Goal: Task Accomplishment & Management: Use online tool/utility

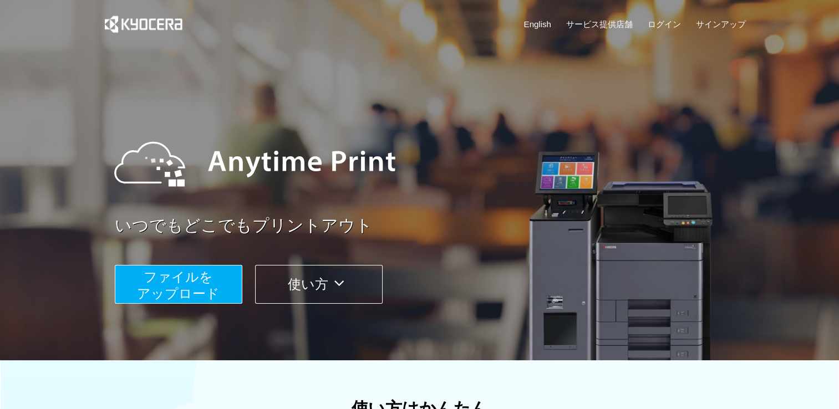
click at [180, 292] on span "ファイルを ​​アップロード" at bounding box center [178, 285] width 83 height 32
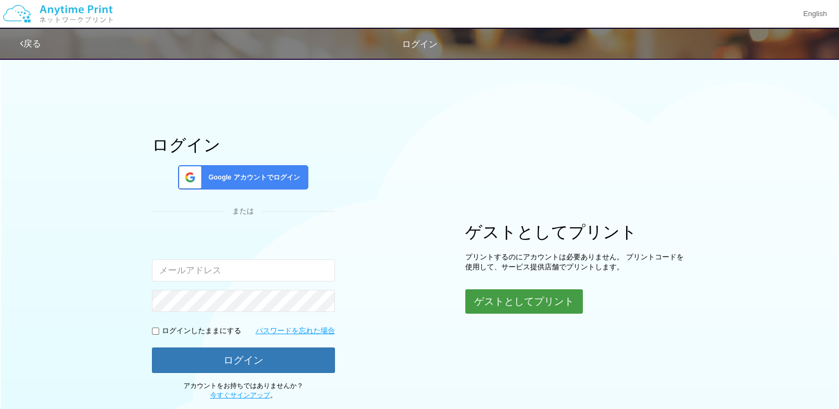
click at [501, 300] on button "ゲストとしてプリント" at bounding box center [524, 301] width 118 height 24
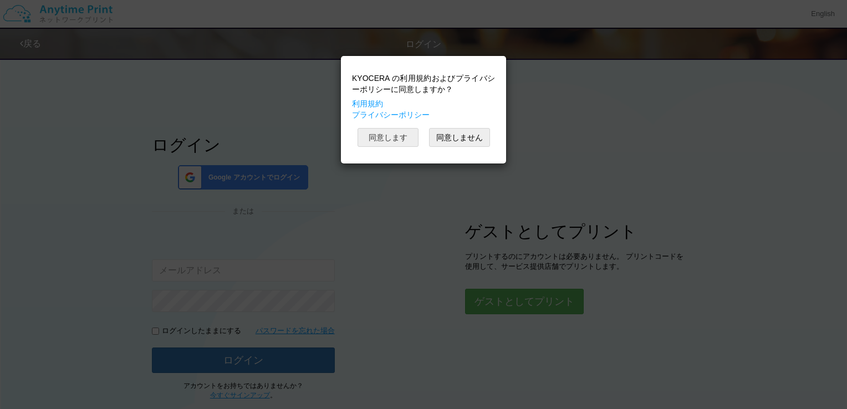
click at [388, 142] on button "同意します" at bounding box center [388, 137] width 61 height 19
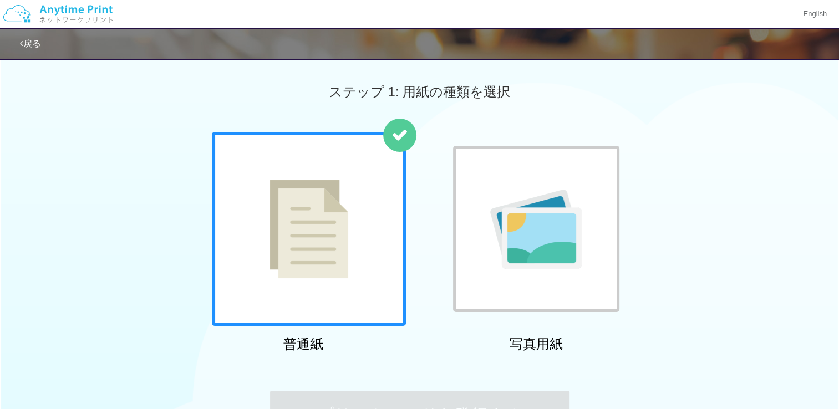
click at [363, 267] on div at bounding box center [309, 229] width 194 height 194
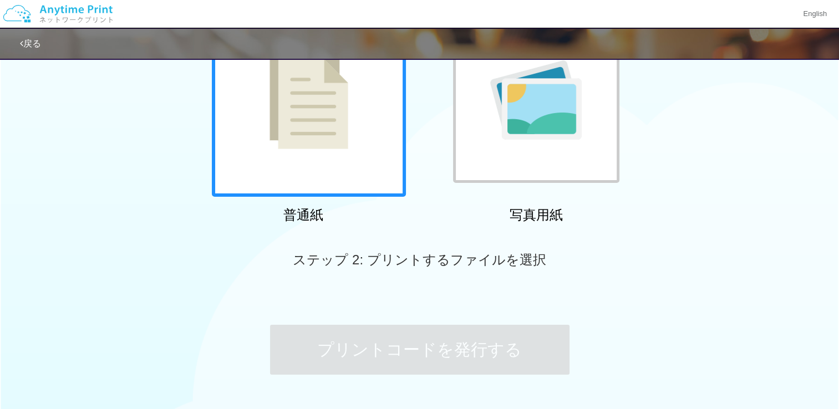
scroll to position [207, 0]
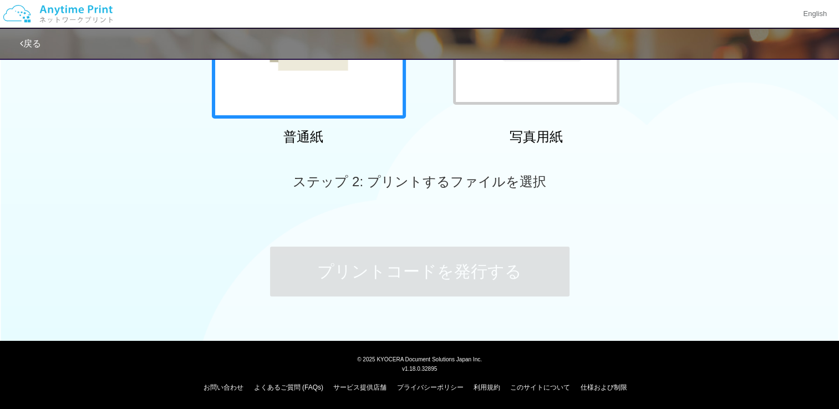
click at [446, 183] on span "ステップ 2: プリントするファイルを選択" at bounding box center [419, 181] width 253 height 15
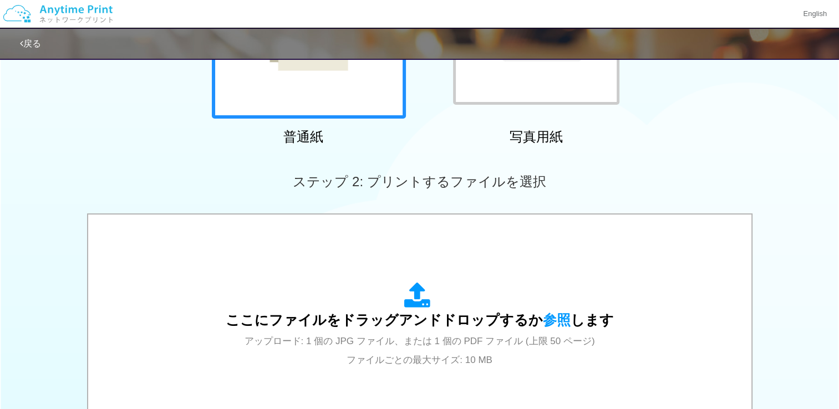
click at [772, 239] on div "ここにファイルをドラッグアンドドロップするか 参照 します アップロード: 1 個の JPG ファイル、または 1 個の PDF ファイル (上限 50 ペー…" at bounding box center [419, 326] width 839 height 226
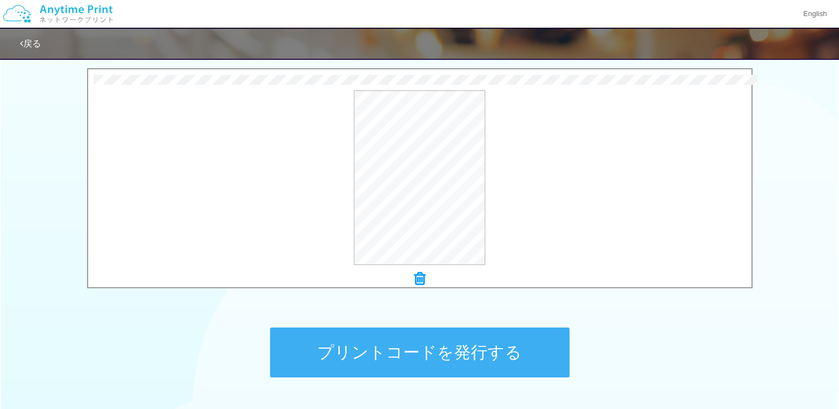
scroll to position [434, 0]
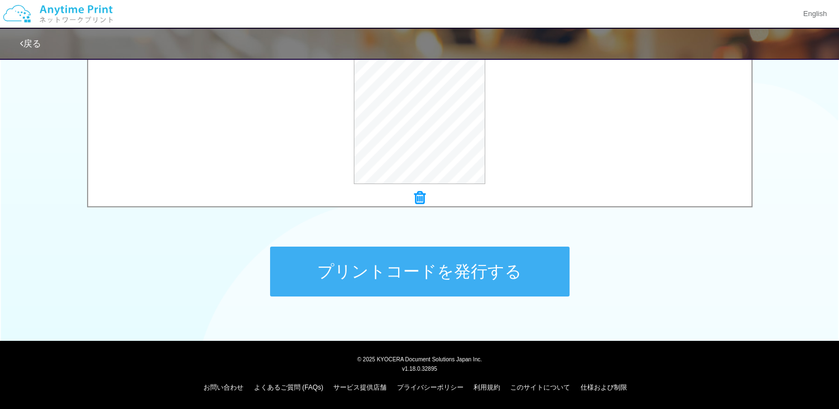
click at [394, 277] on button "プリントコードを発行する" at bounding box center [419, 272] width 299 height 50
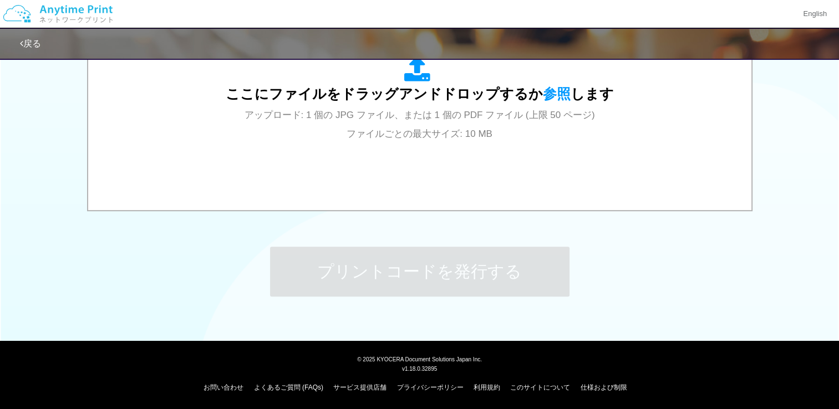
scroll to position [0, 0]
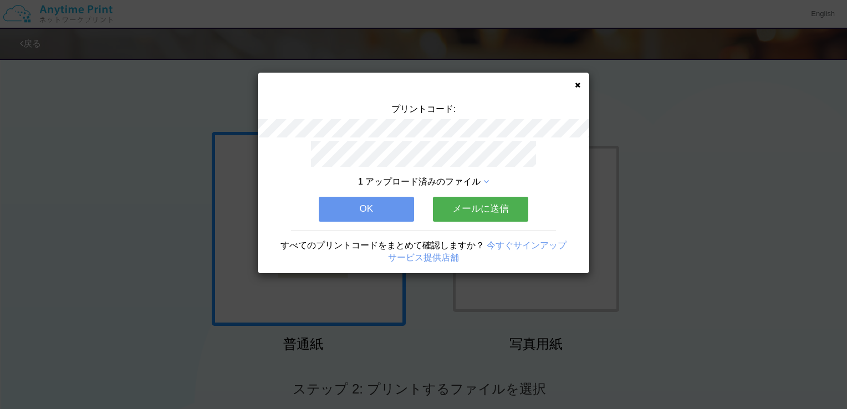
click at [367, 202] on button "OK" at bounding box center [366, 209] width 95 height 24
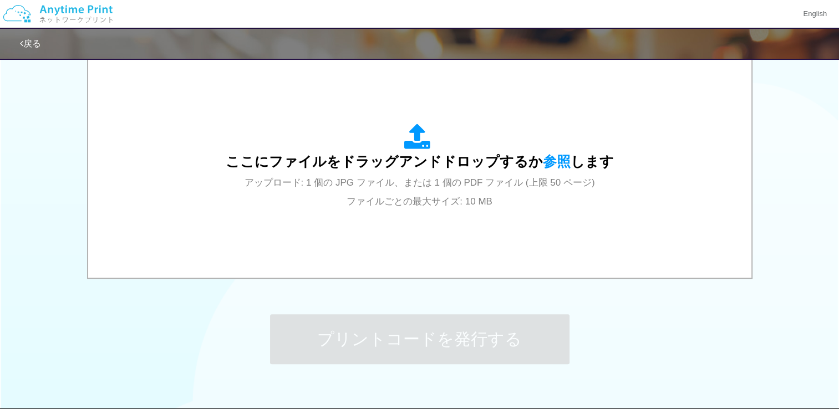
scroll to position [358, 0]
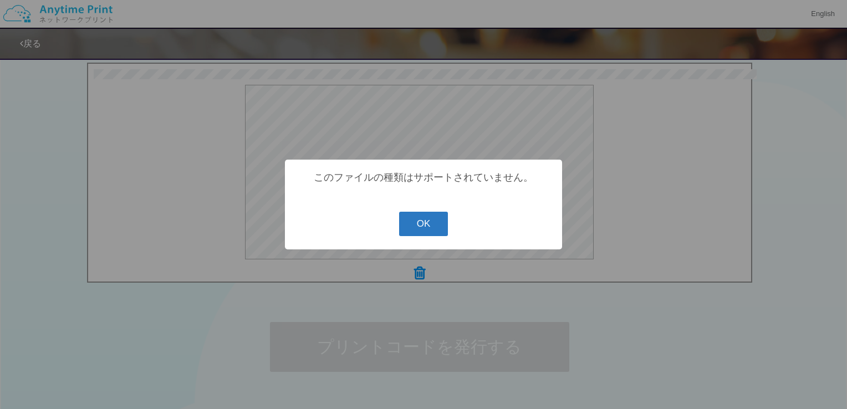
click at [415, 226] on button "OK" at bounding box center [423, 224] width 49 height 24
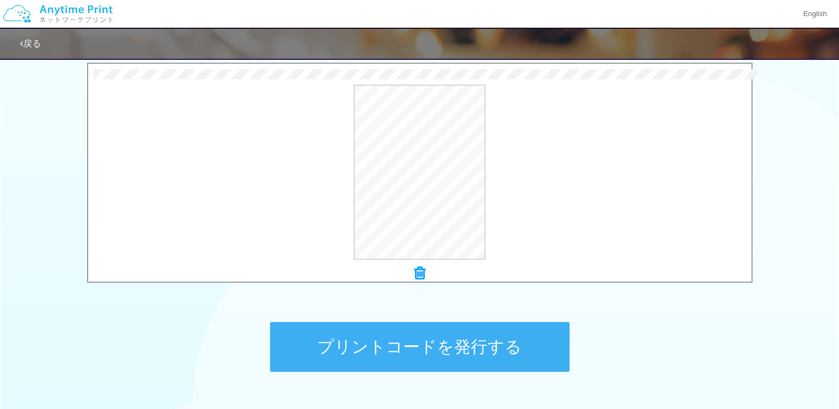
click at [417, 346] on button "プリントコードを発行する" at bounding box center [419, 347] width 299 height 50
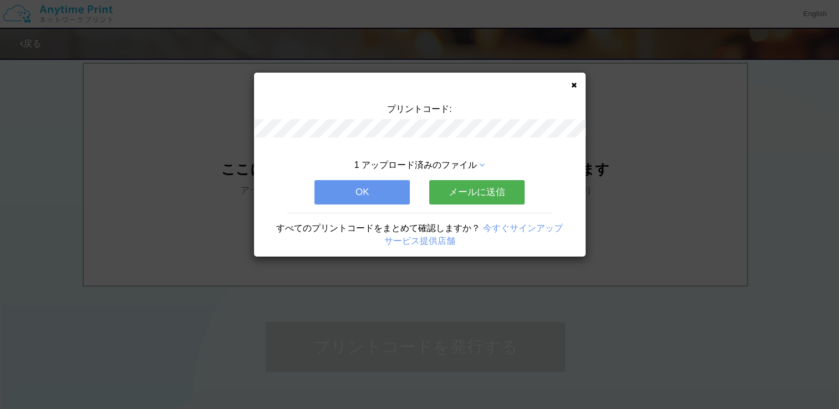
scroll to position [0, 0]
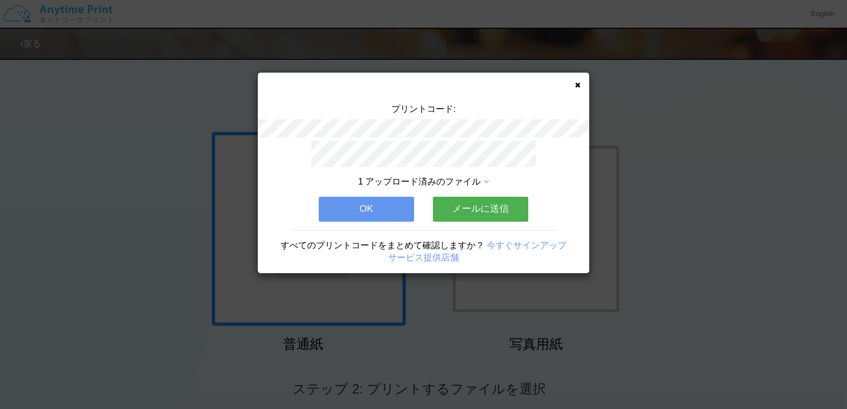
click at [384, 205] on button "OK" at bounding box center [366, 209] width 95 height 24
